Goal: Task Accomplishment & Management: Use online tool/utility

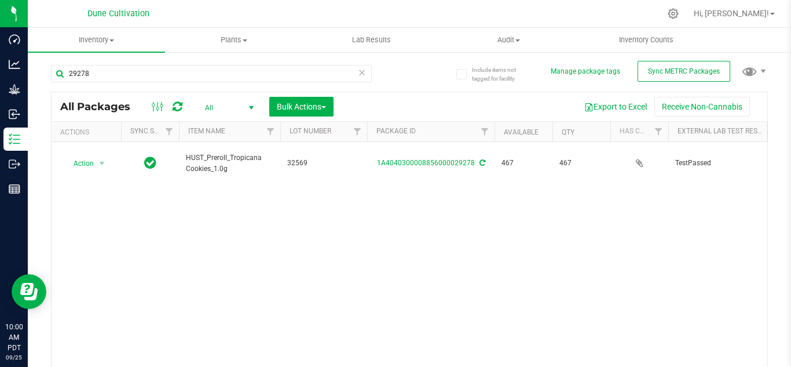
scroll to position [0, 1591]
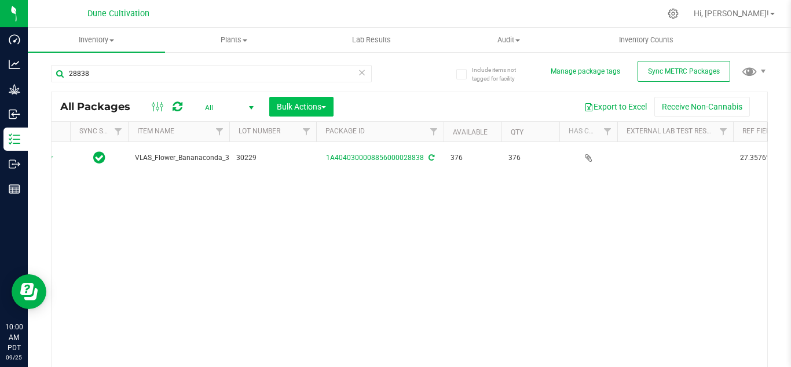
type input "28838"
click at [293, 109] on span "Bulk Actions" at bounding box center [301, 106] width 49 height 9
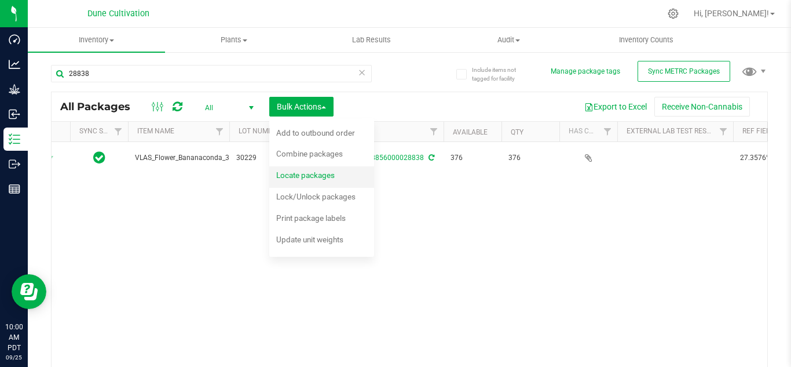
click at [288, 173] on span "Locate packages" at bounding box center [305, 174] width 58 height 9
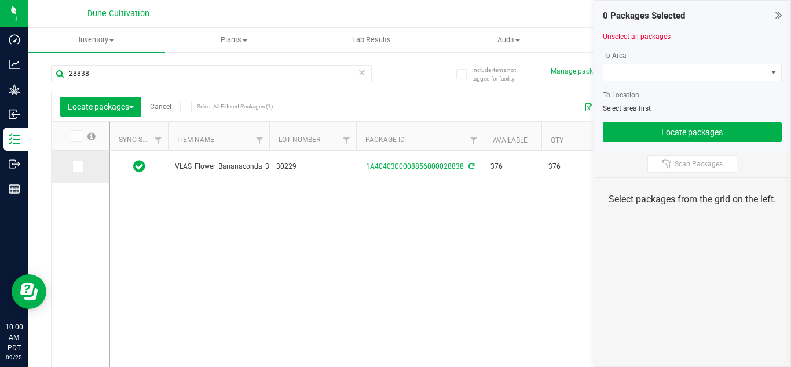
click at [74, 166] on icon at bounding box center [78, 166] width 8 height 0
click at [0, 0] on input "checkbox" at bounding box center [0, 0] width 0 height 0
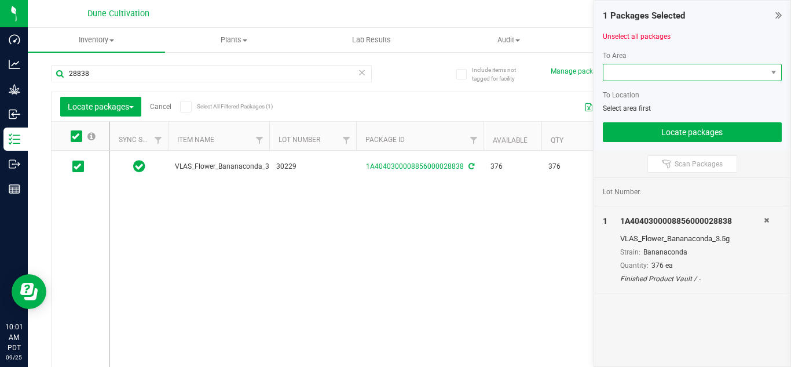
click at [649, 74] on span at bounding box center [685, 72] width 164 height 16
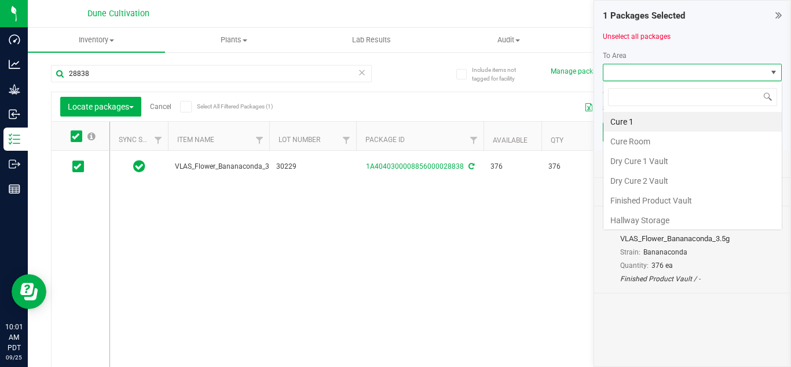
scroll to position [17, 179]
click at [659, 204] on li "Finished Product Vault" at bounding box center [692, 200] width 178 height 20
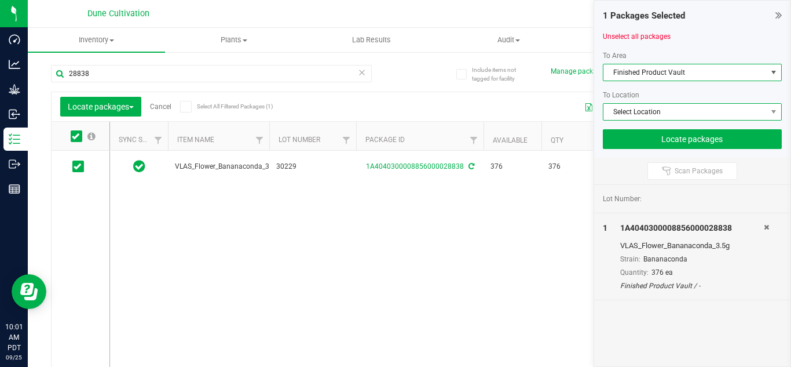
click at [639, 113] on span "Select Location" at bounding box center [685, 112] width 164 height 16
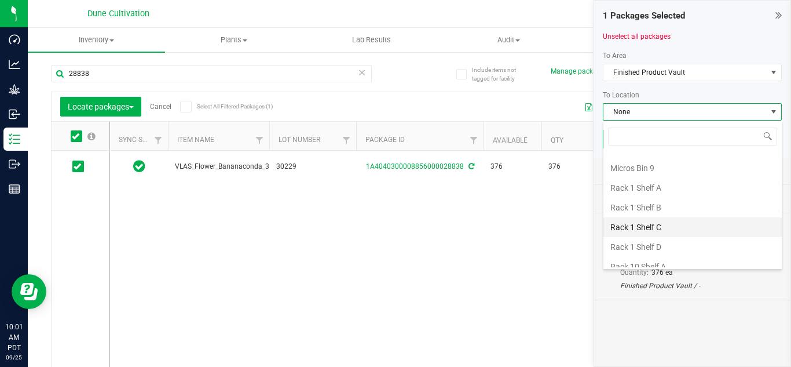
click at [647, 224] on li "Rack 1 Shelf C" at bounding box center [692, 227] width 178 height 20
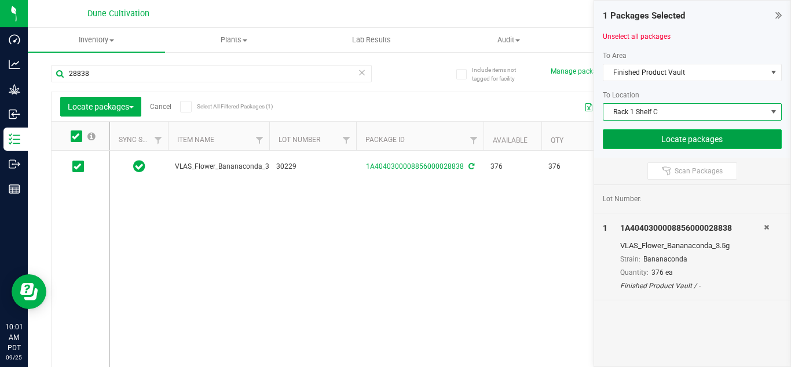
click at [655, 138] on button "Locate packages" at bounding box center [692, 139] width 179 height 20
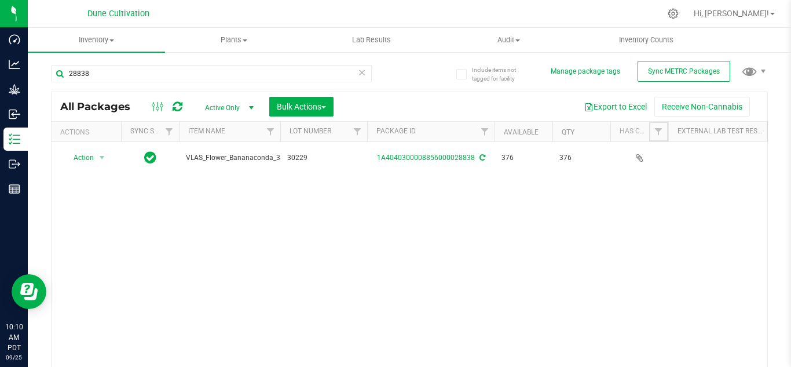
click at [655, 138] on link "Filter" at bounding box center [658, 132] width 19 height 20
click at [336, 301] on div "Action Action Adjust qty Create package Edit attributes Global inventory Locate…" at bounding box center [410, 257] width 716 height 231
click at [192, 74] on input "28838" at bounding box center [211, 73] width 321 height 17
type input "2"
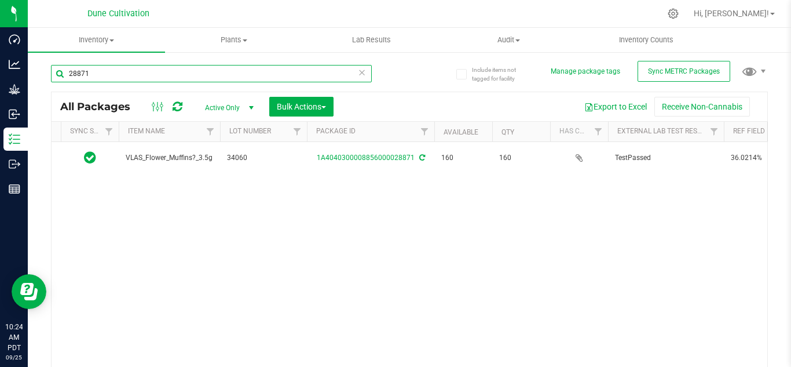
scroll to position [0, 43]
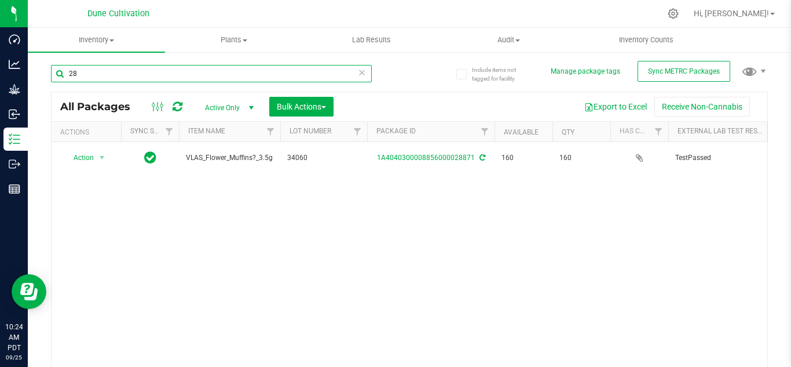
type input "2"
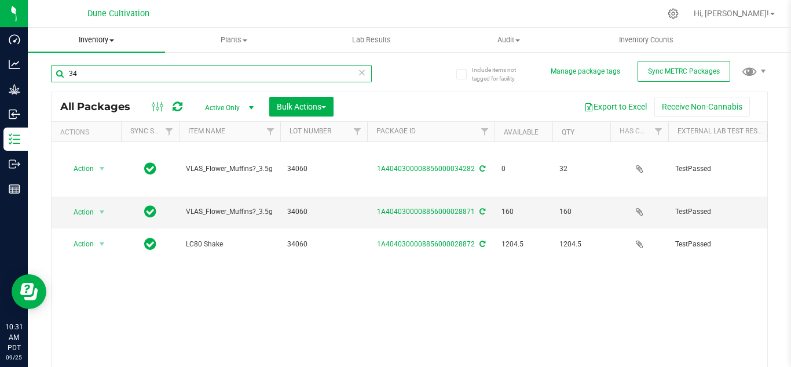
type input "3"
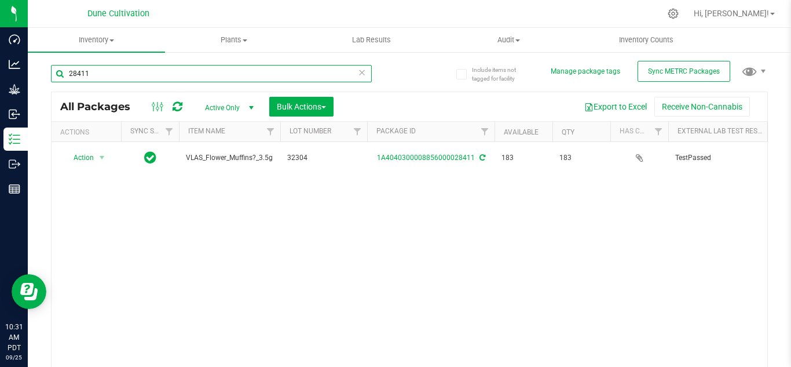
type input "28411"
click at [254, 109] on span "select" at bounding box center [251, 107] width 9 height 9
click at [212, 176] on li "All" at bounding box center [226, 178] width 63 height 17
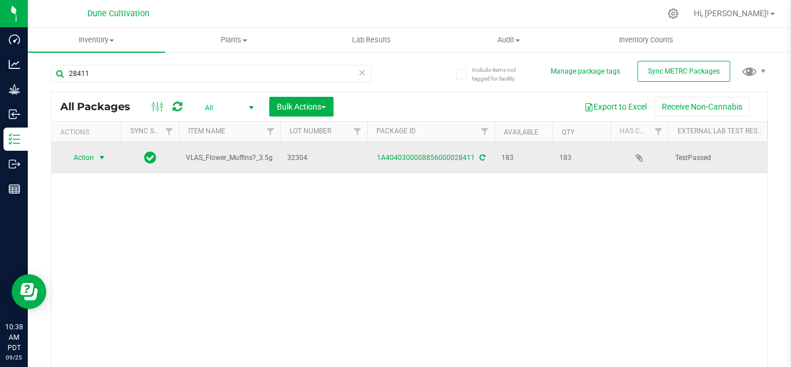
click at [102, 159] on span "select" at bounding box center [101, 157] width 9 height 9
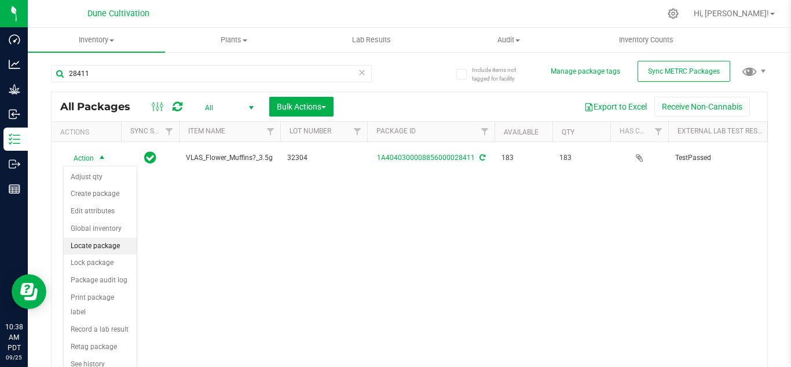
click at [97, 247] on li "Locate package" at bounding box center [100, 245] width 73 height 17
